Goal: Transaction & Acquisition: Purchase product/service

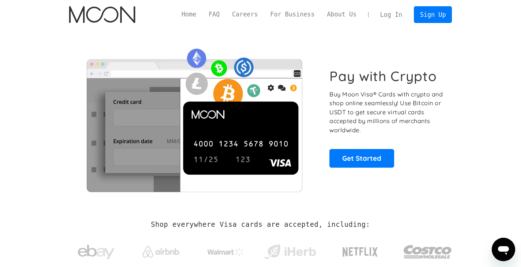
click at [387, 14] on link "Log In" at bounding box center [391, 15] width 34 height 16
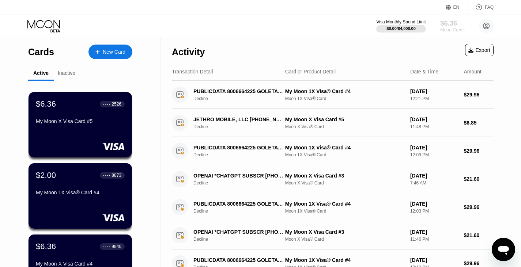
click at [448, 28] on div "Moon Credit" at bounding box center [452, 29] width 24 height 5
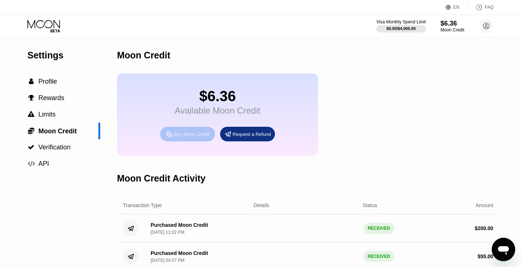
click at [182, 137] on div "Buy Moon Credit" at bounding box center [191, 134] width 35 height 6
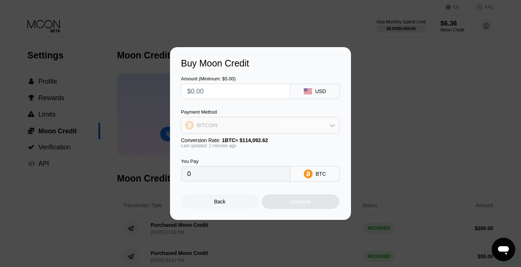
click at [332, 125] on icon at bounding box center [332, 125] width 6 height 6
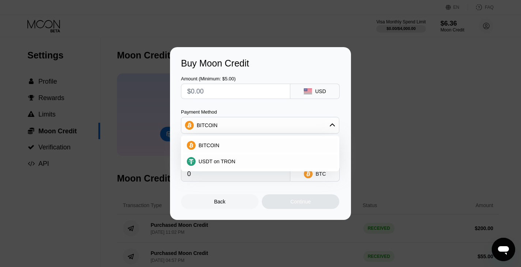
click at [199, 136] on div "BITCOIN USDT on TRON" at bounding box center [260, 154] width 158 height 36
